Goal: Task Accomplishment & Management: Manage account settings

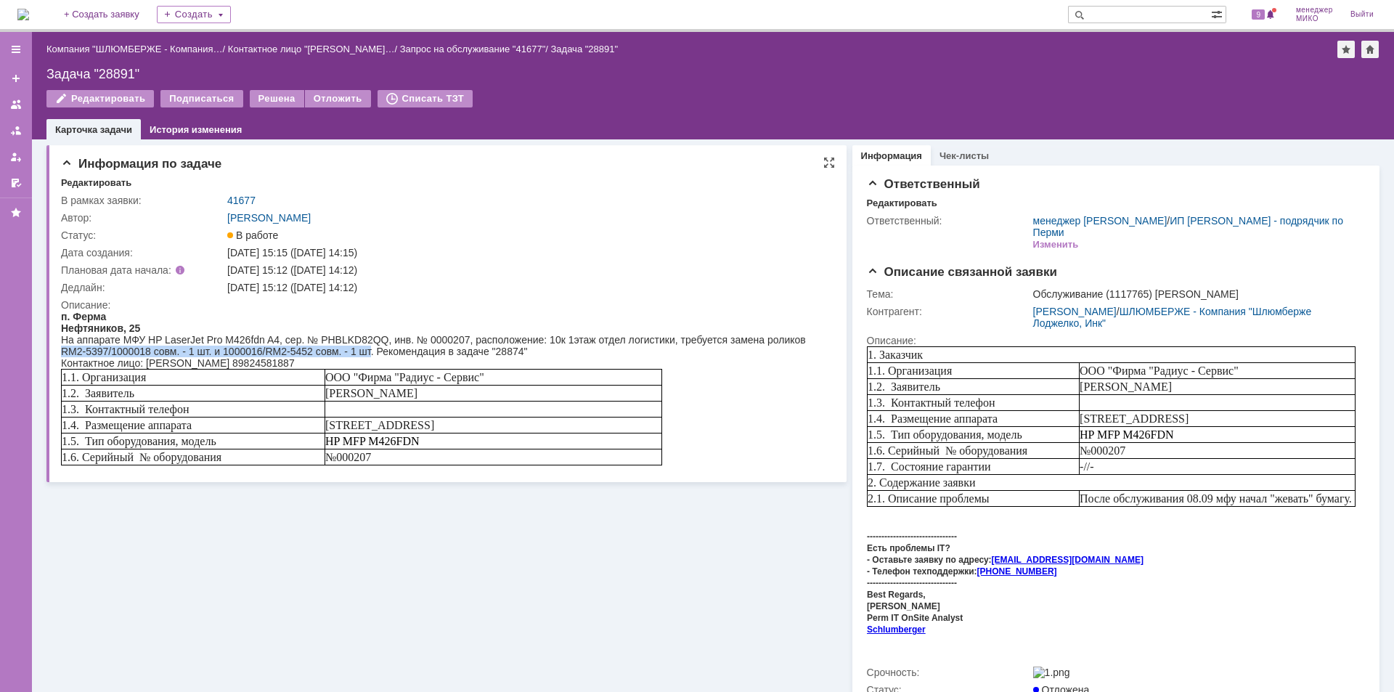
drag, startPoint x: 62, startPoint y: 351, endPoint x: 370, endPoint y: 357, distance: 308.6
click at [370, 357] on div "На аппарате МФУ HP LaserJet Pro M426fdn A4, сер. № PHBLKD82QQ, инв. № 0000207, …" at bounding box center [440, 345] width 759 height 23
copy div "RM2-5397/1000018 совм. - 1 шт. и 1000016/RM2-5452 совм. - 1 шт"
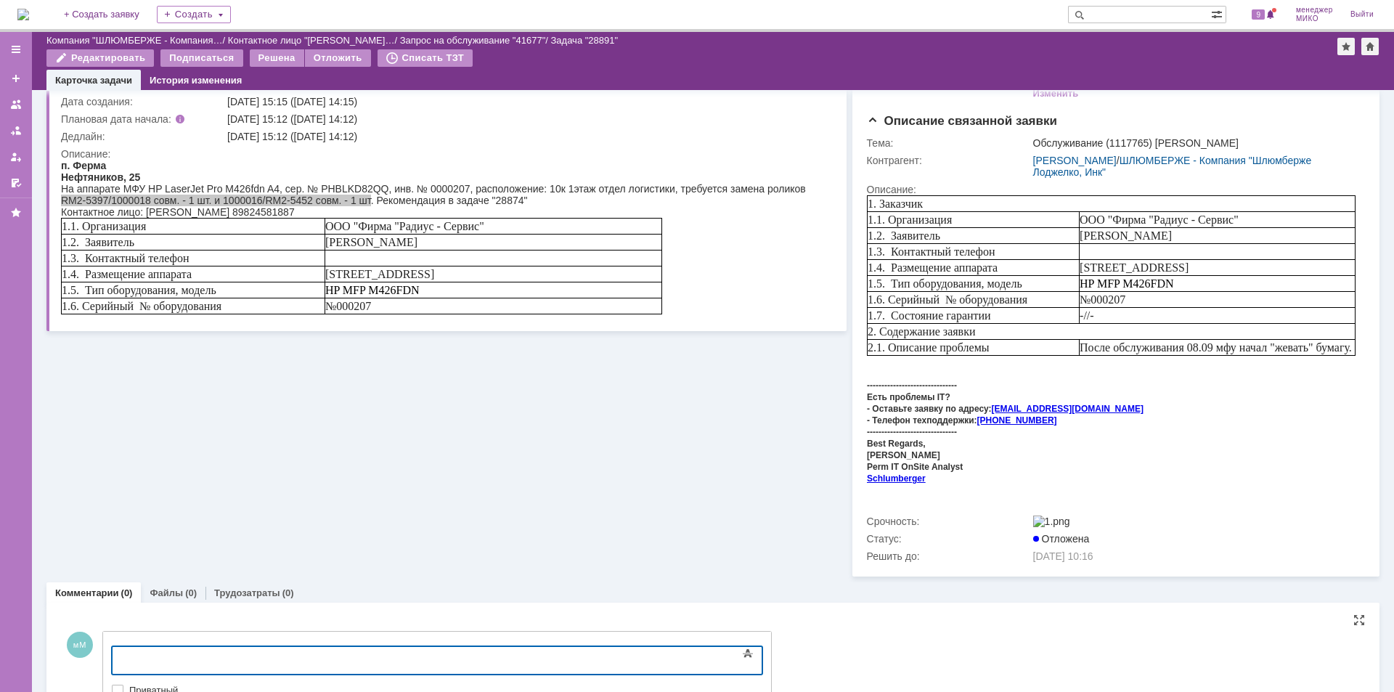
click at [280, 653] on div at bounding box center [230, 659] width 206 height 12
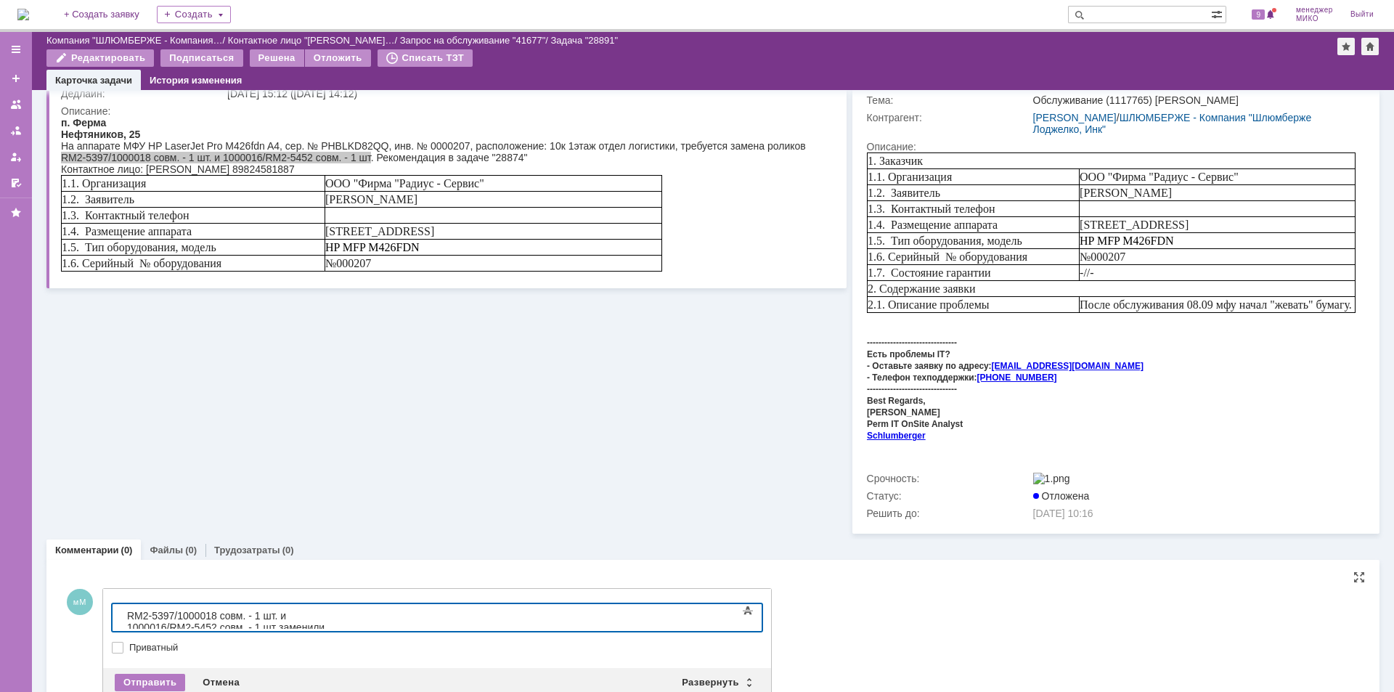
scroll to position [178, 0]
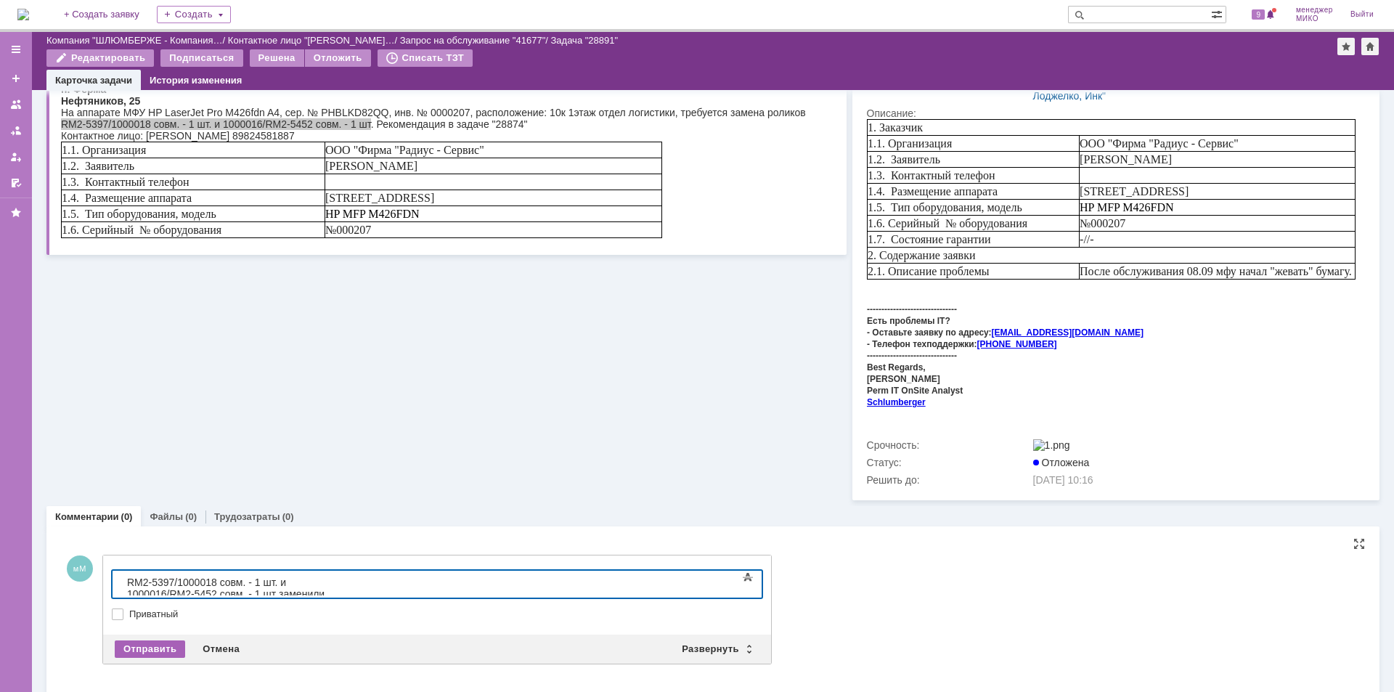
click at [166, 640] on div "Отправить" at bounding box center [150, 648] width 70 height 17
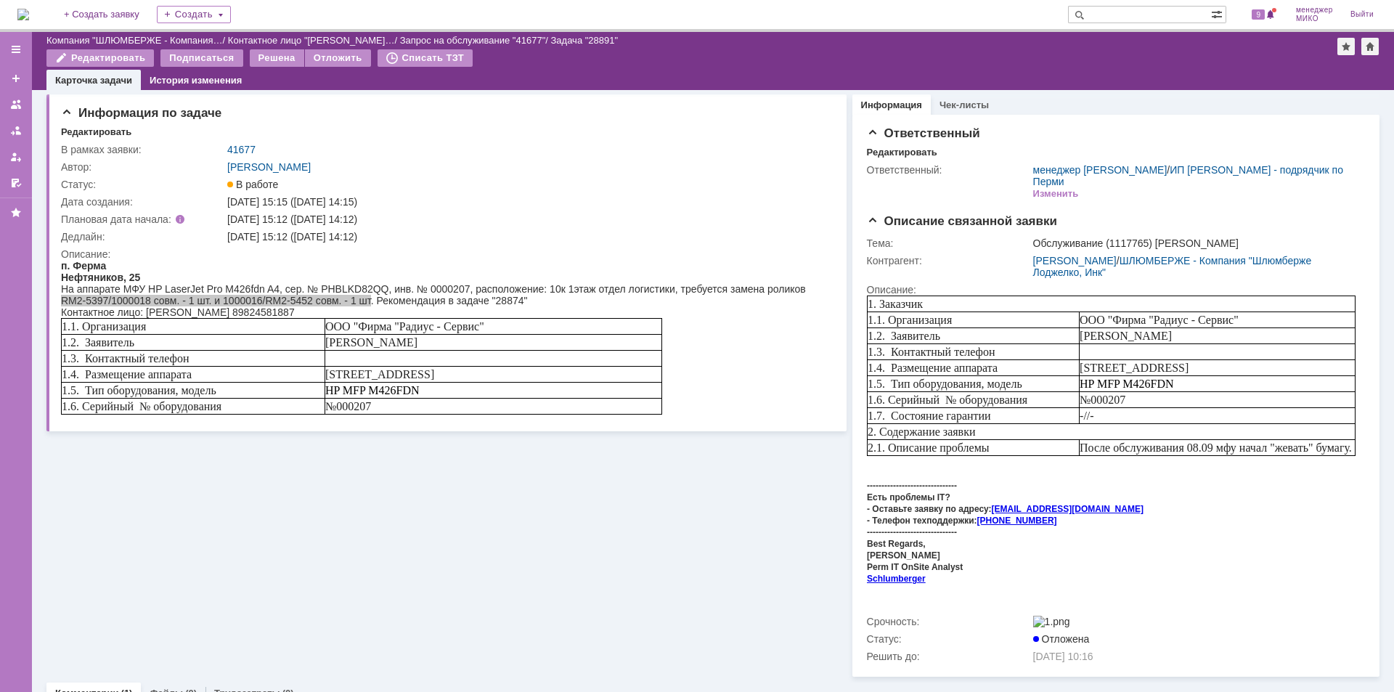
scroll to position [0, 0]
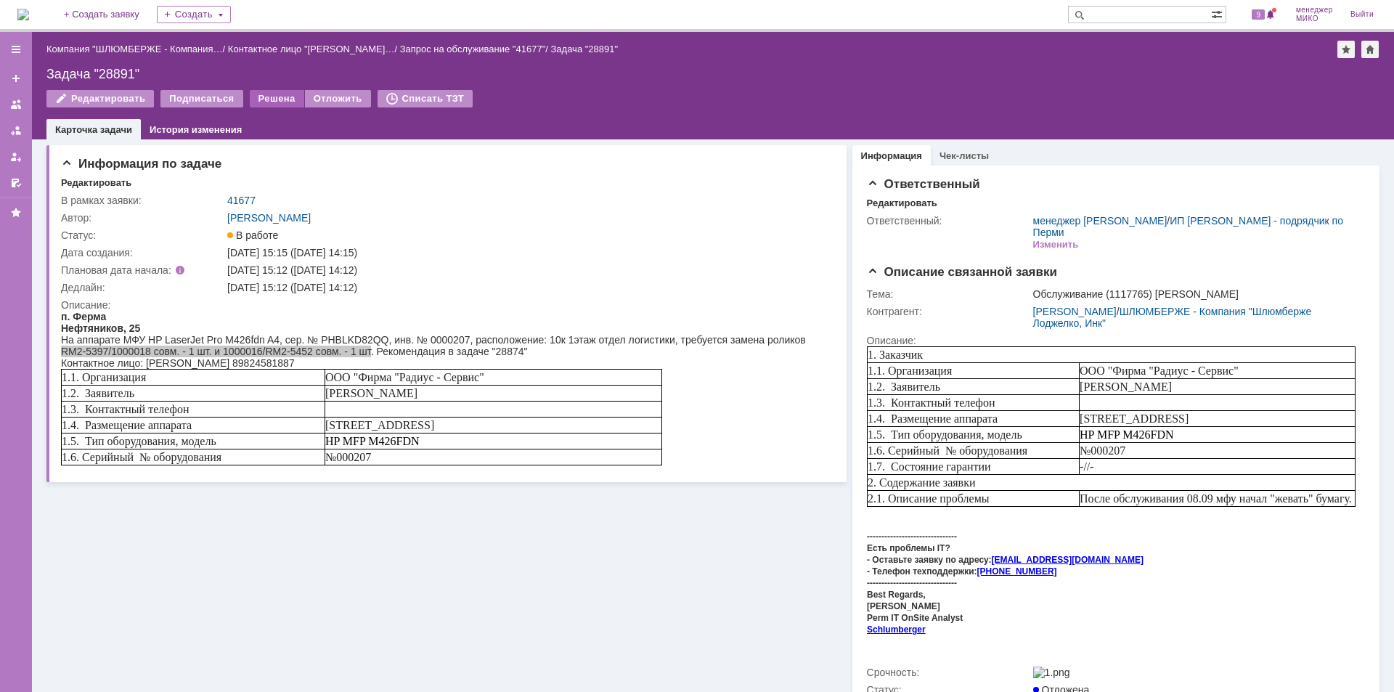
click at [268, 102] on div "Решена" at bounding box center [277, 98] width 54 height 17
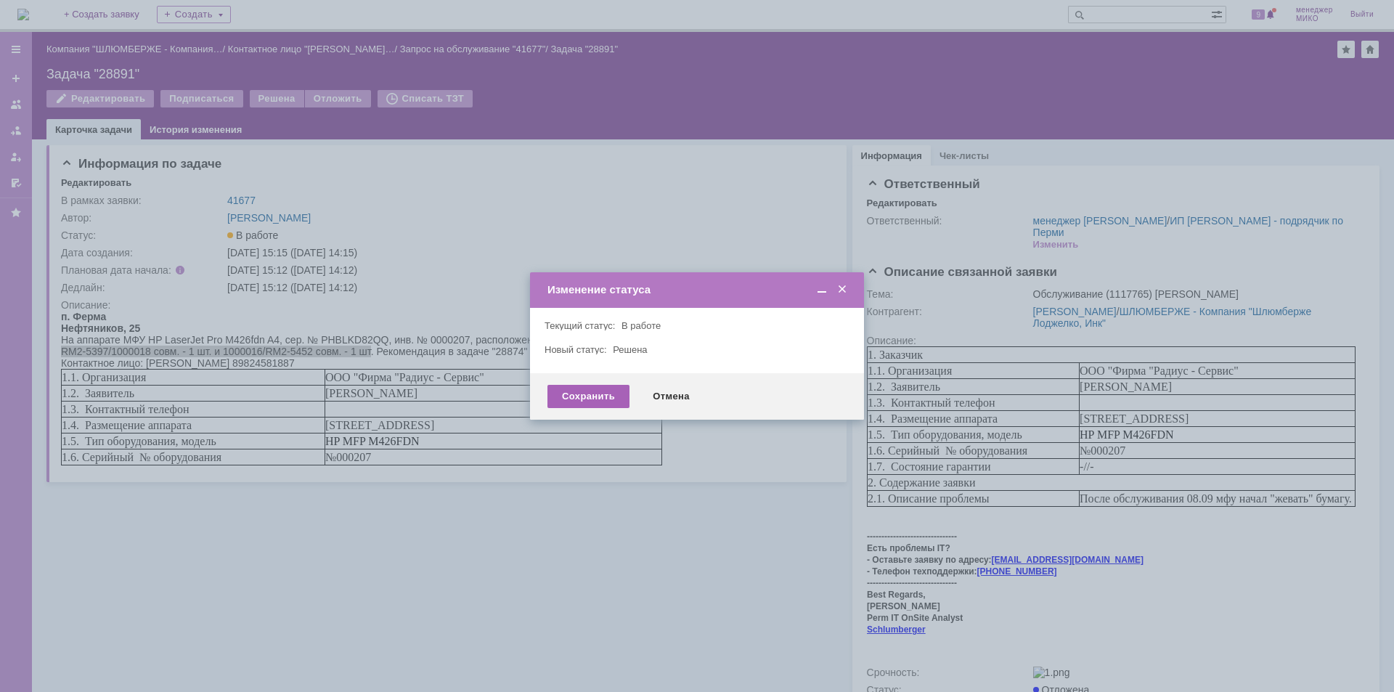
click at [567, 396] on div "Сохранить" at bounding box center [588, 396] width 82 height 23
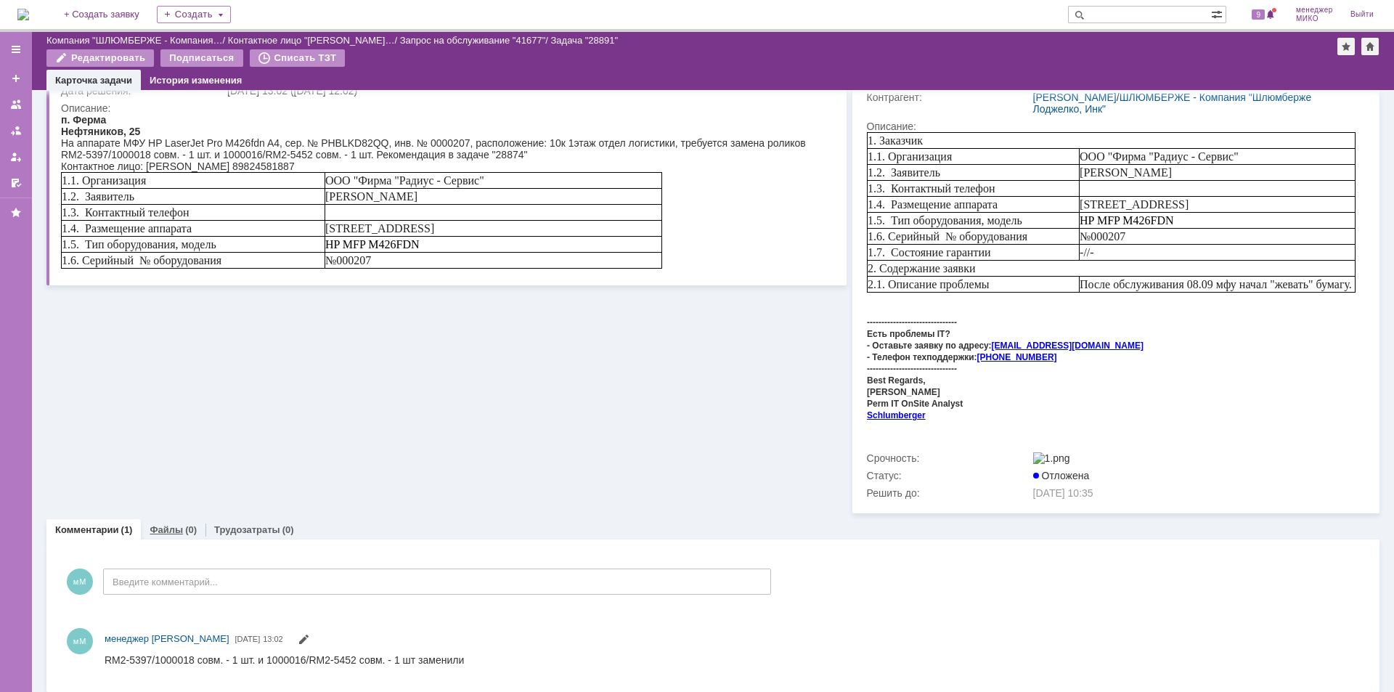
click at [163, 524] on link "Файлы" at bounding box center [166, 529] width 33 height 11
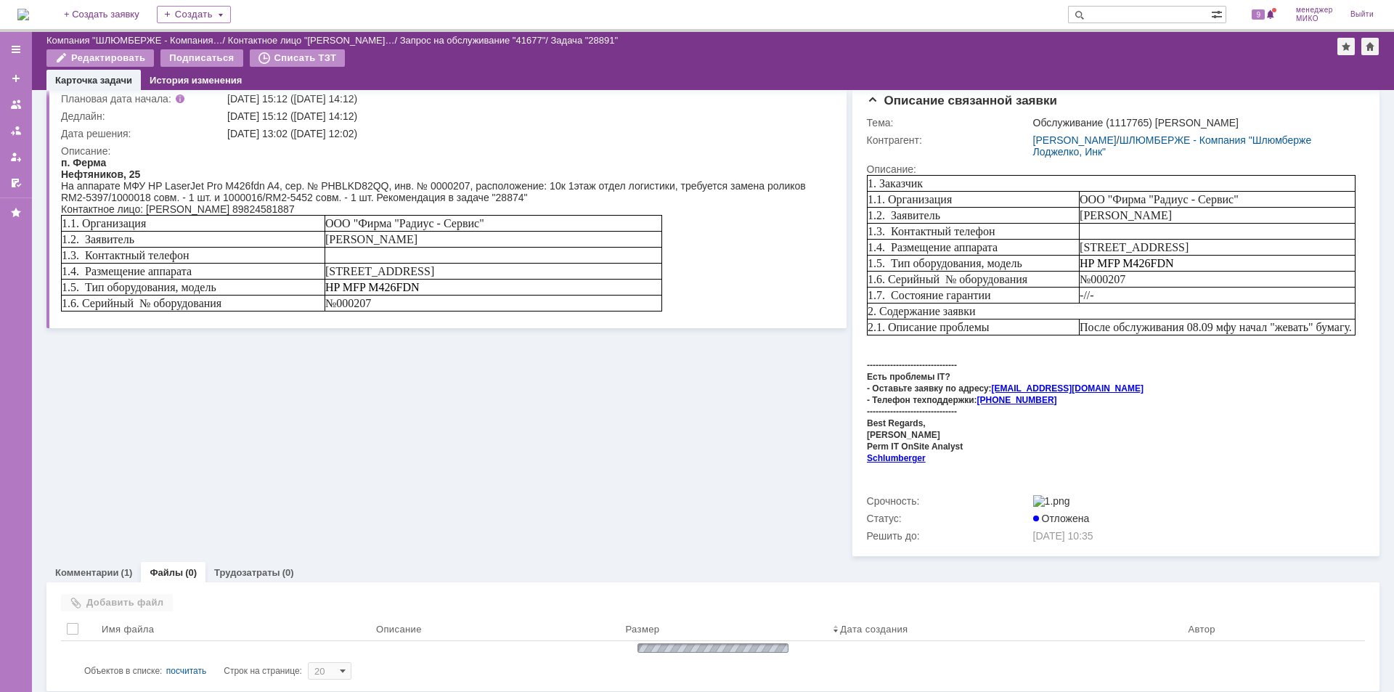
scroll to position [106, 0]
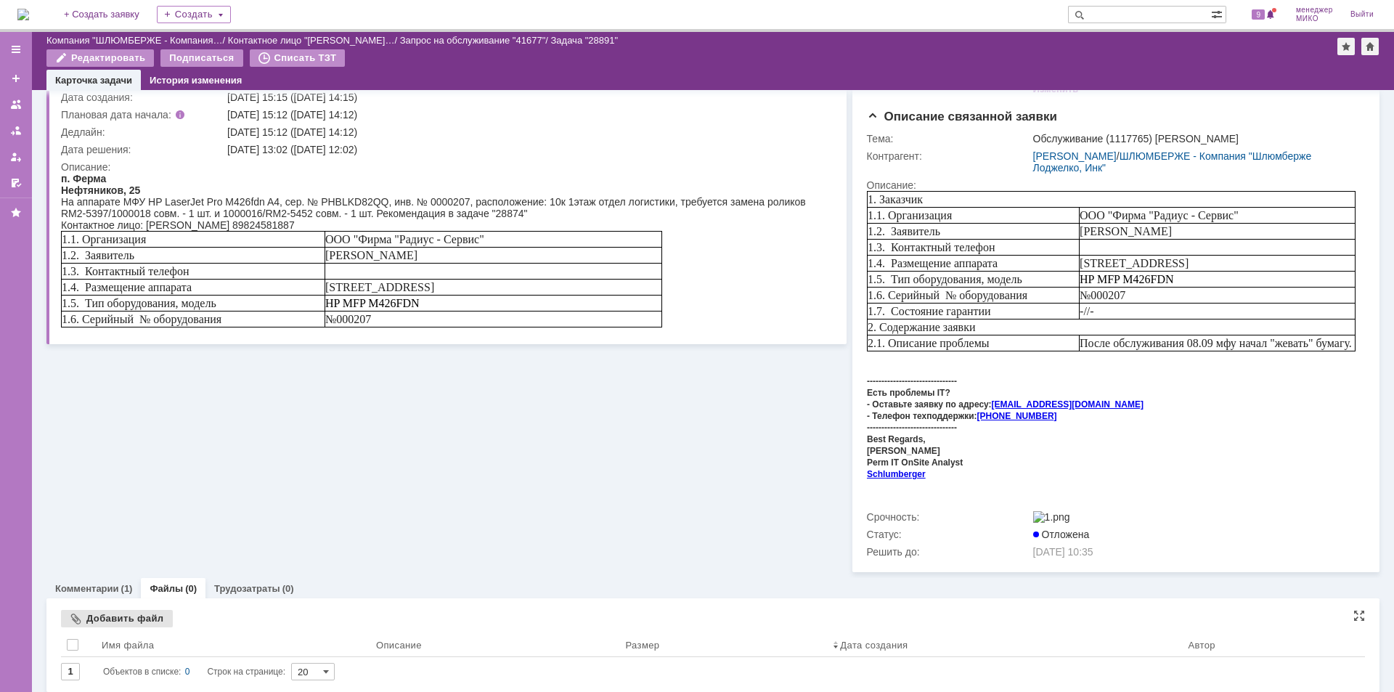
click at [102, 613] on div "Добавить файл" at bounding box center [117, 618] width 112 height 17
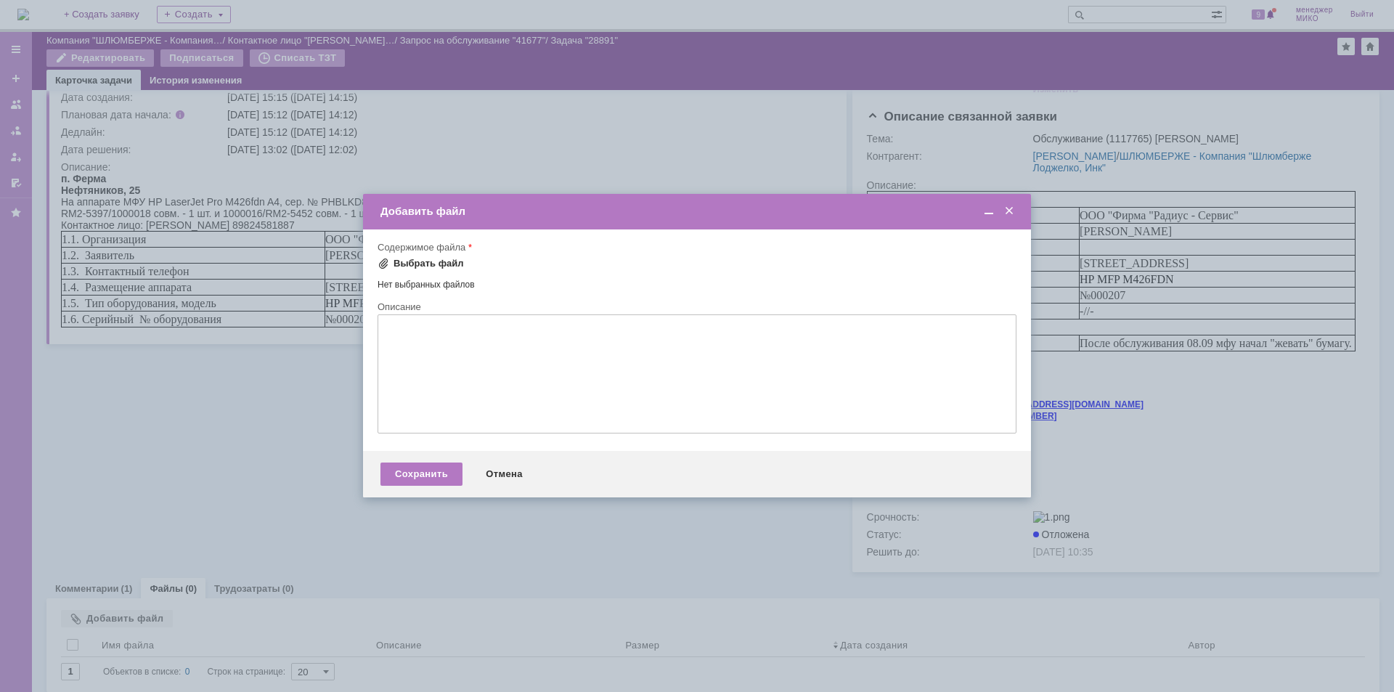
click at [399, 269] on div "Выбрать файл" at bounding box center [421, 263] width 86 height 17
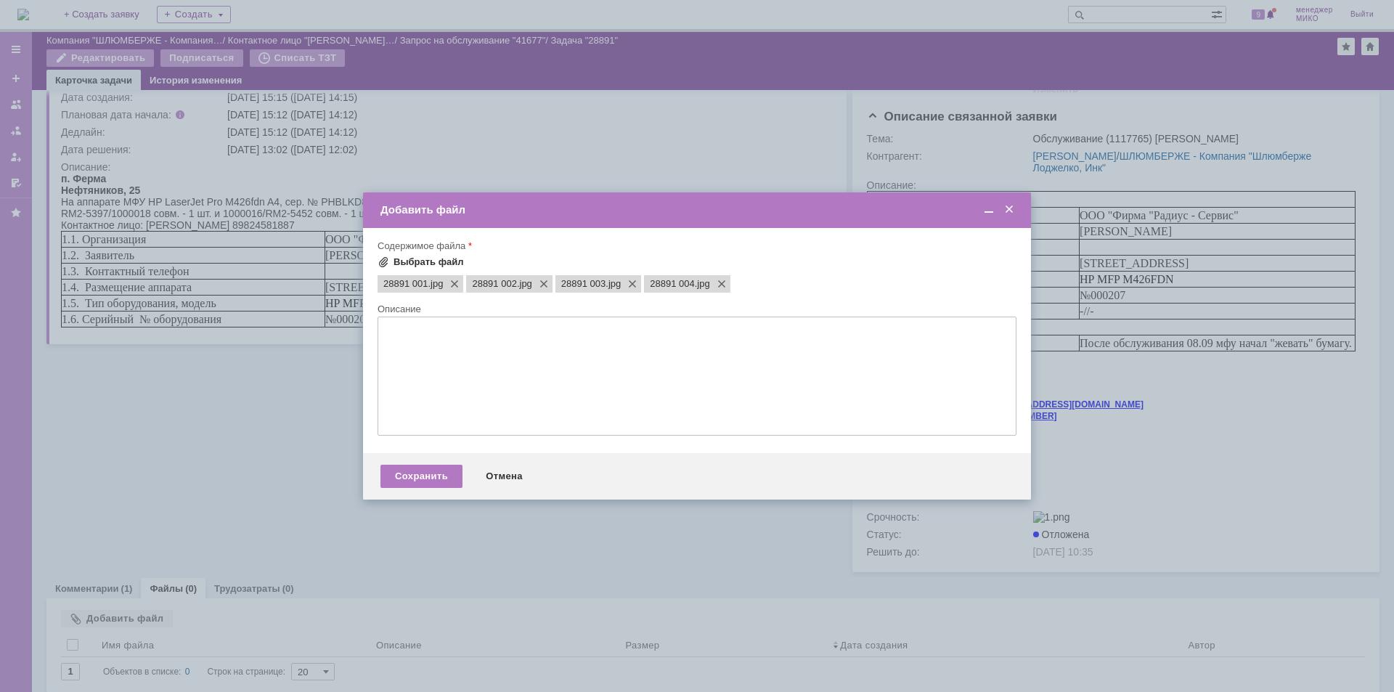
scroll to position [0, 0]
click at [433, 483] on div "Сохранить" at bounding box center [421, 476] width 82 height 23
